Goal: Task Accomplishment & Management: Manage account settings

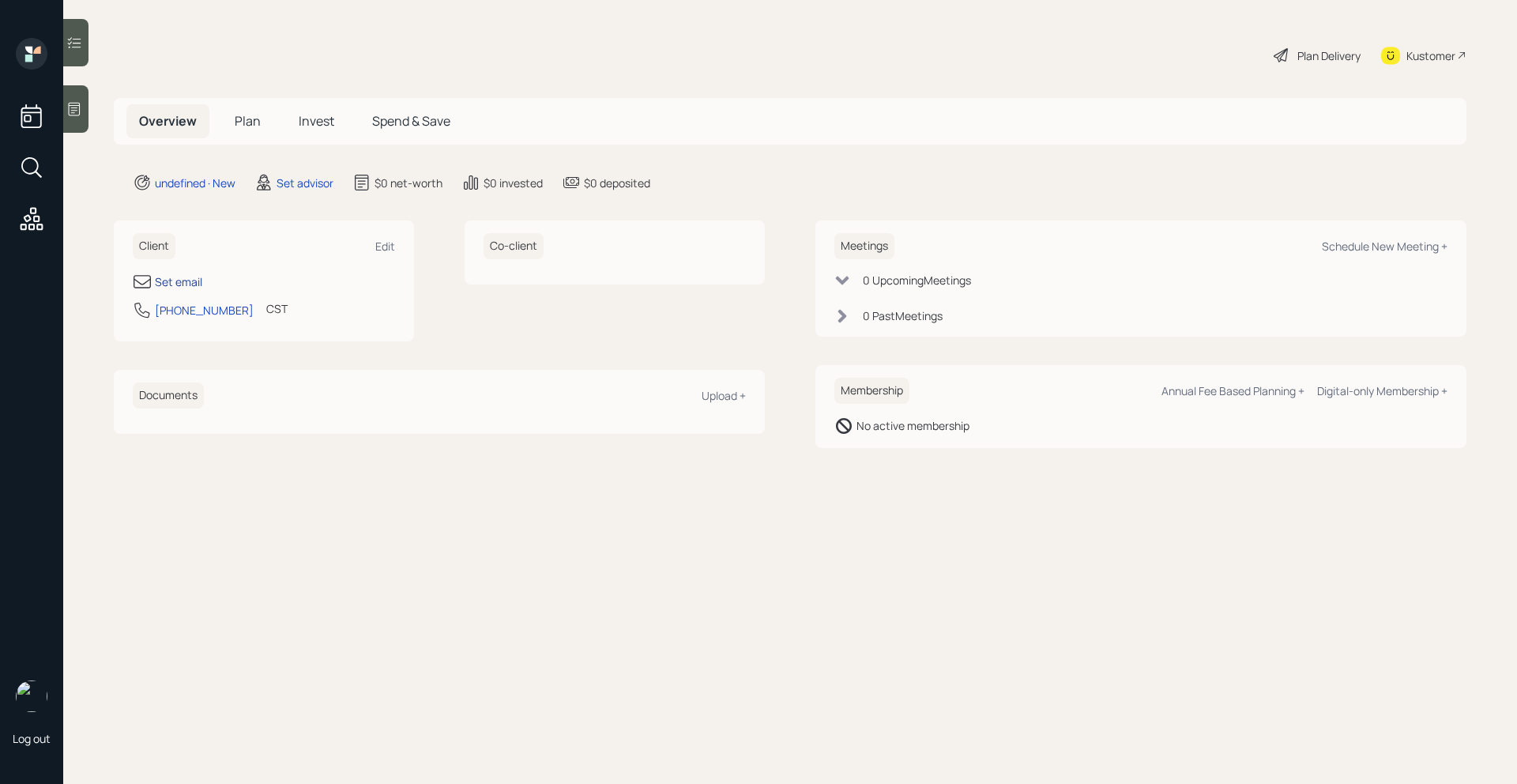
click at [181, 280] on div "Set email" at bounding box center [179, 281] width 48 height 17
select select "America/[GEOGRAPHIC_DATA]"
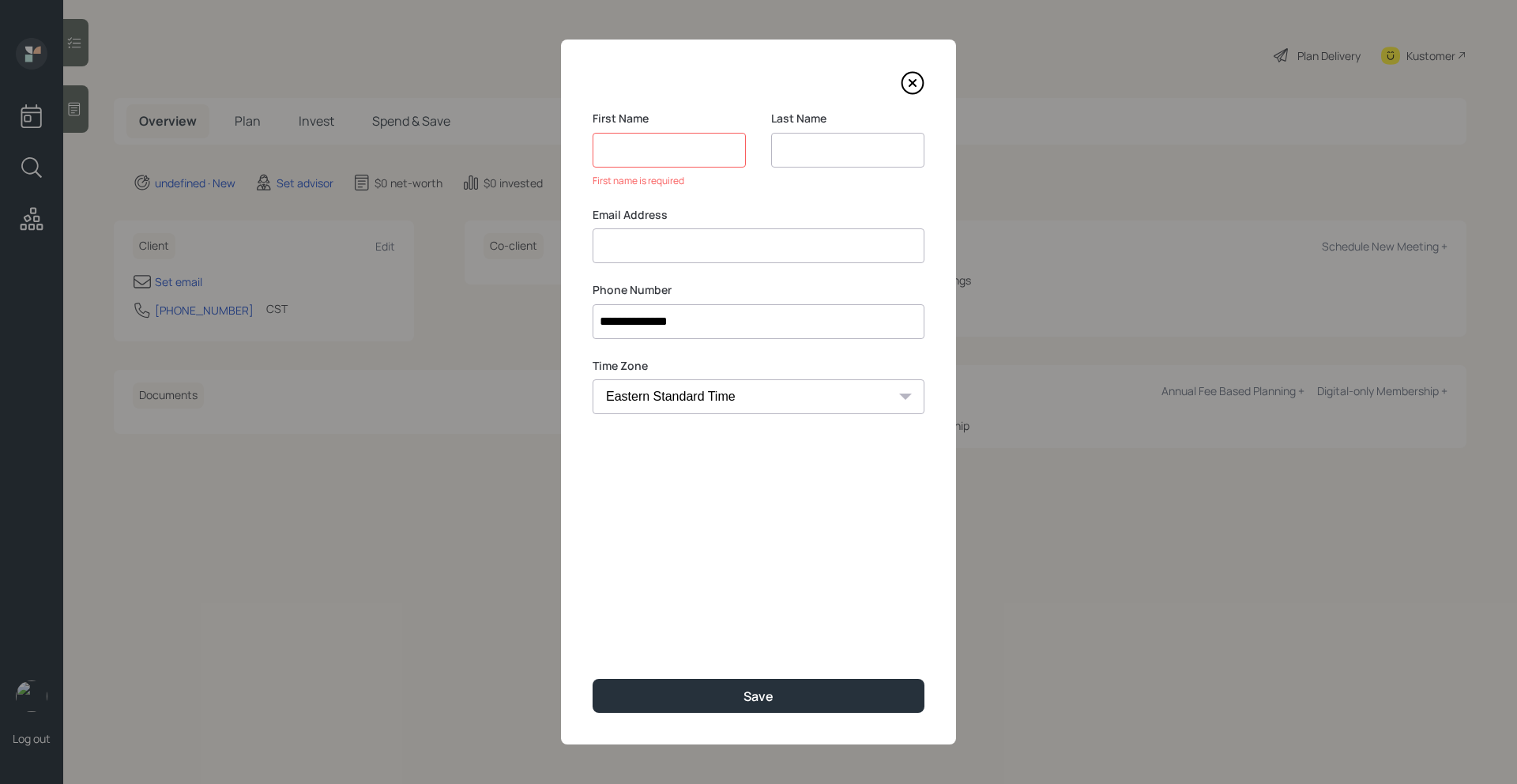
click at [689, 226] on div "Email Address" at bounding box center [758, 235] width 332 height 57
type input "[EMAIL_ADDRESS][DOMAIN_NAME]"
click at [663, 155] on input at bounding box center [670, 150] width 153 height 34
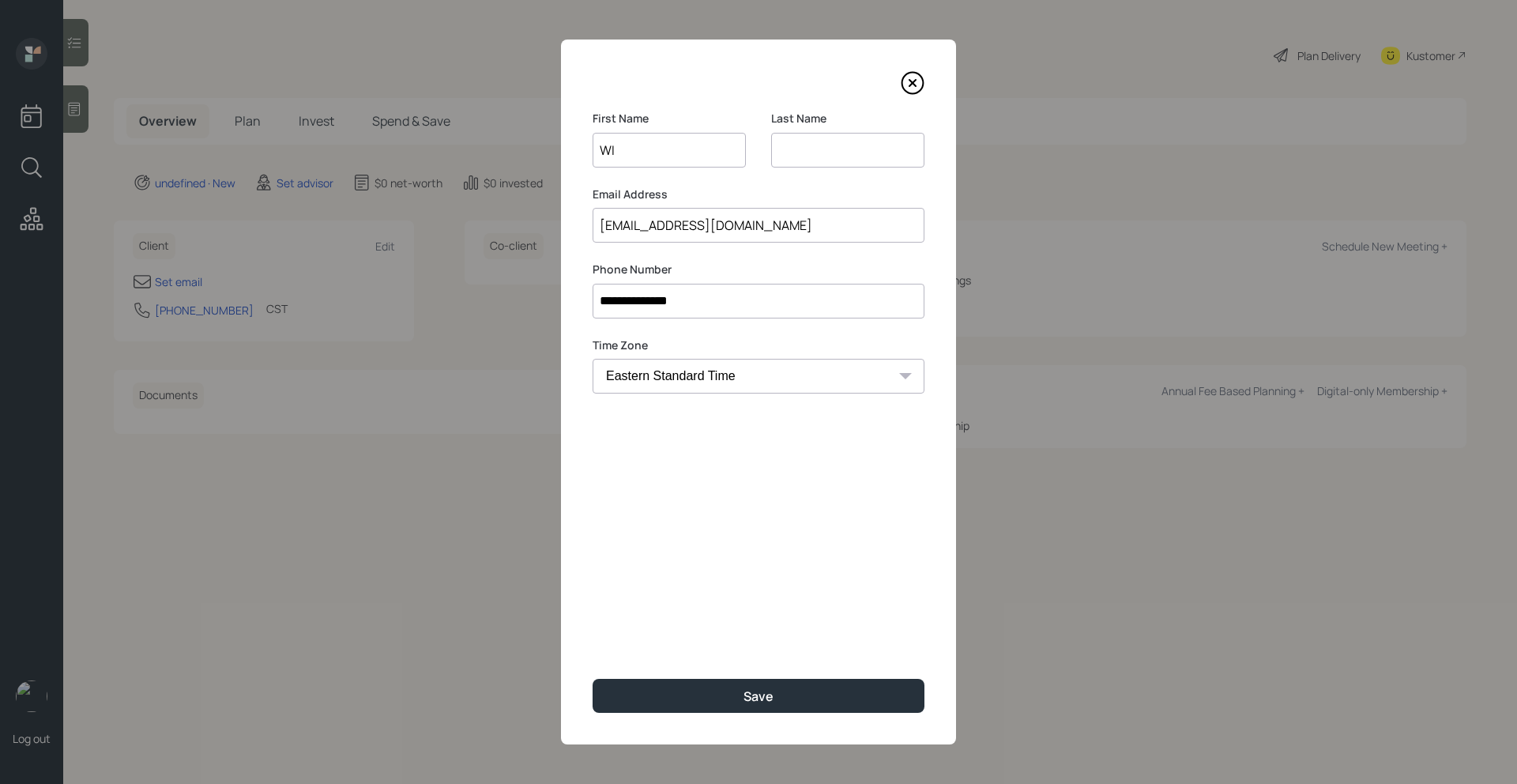
type input "W"
type input "[PERSON_NAME]"
click at [866, 155] on input at bounding box center [847, 150] width 153 height 34
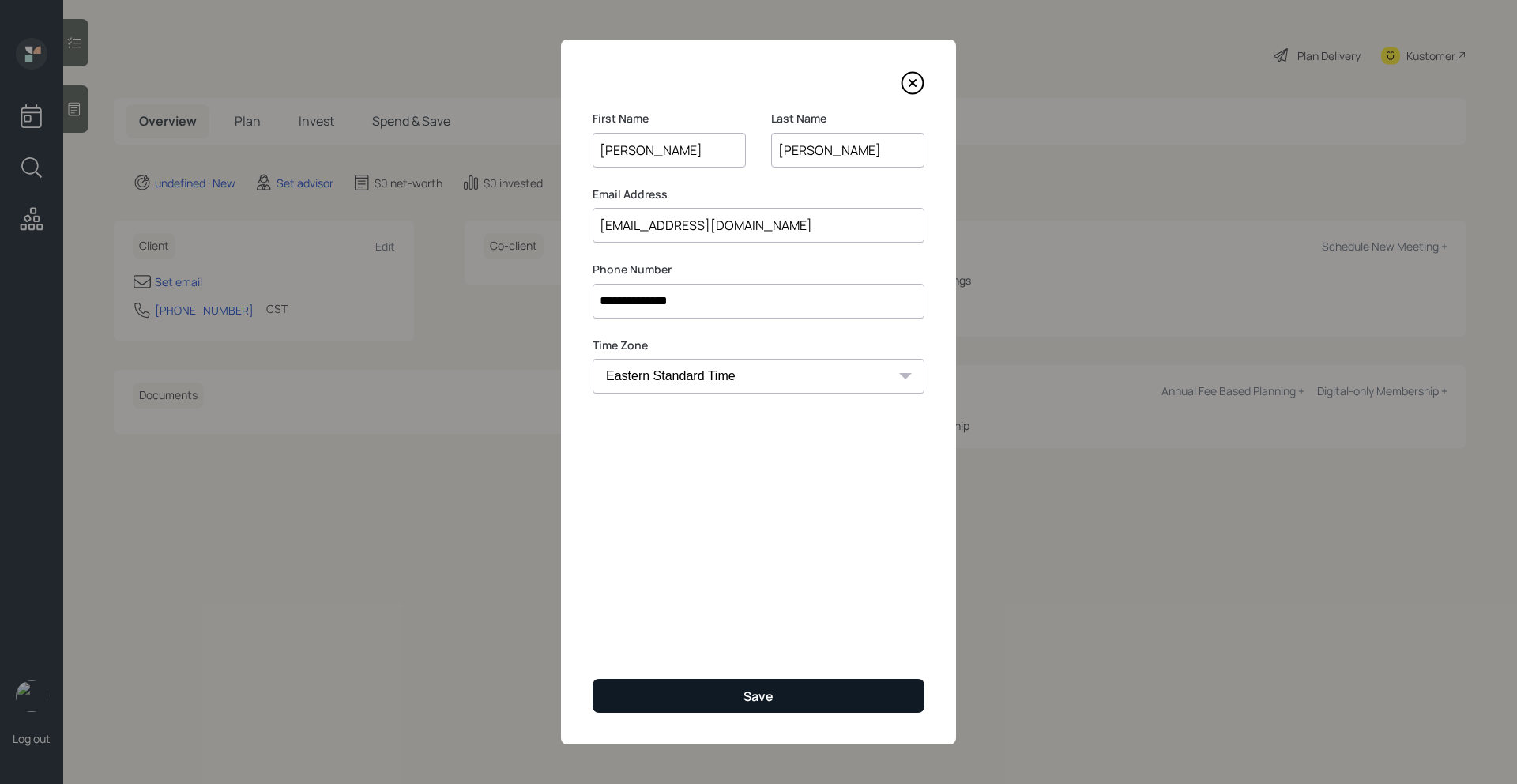
type input "[PERSON_NAME]"
click at [787, 684] on button "Save" at bounding box center [758, 695] width 332 height 34
